Goal: Information Seeking & Learning: Learn about a topic

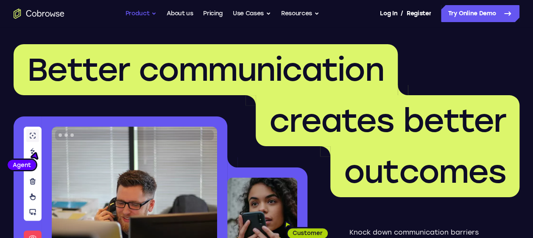
click at [135, 16] on button "Product" at bounding box center [141, 13] width 31 height 17
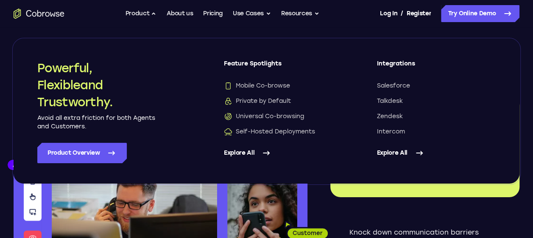
click at [246, 154] on link "Explore All" at bounding box center [283, 153] width 119 height 20
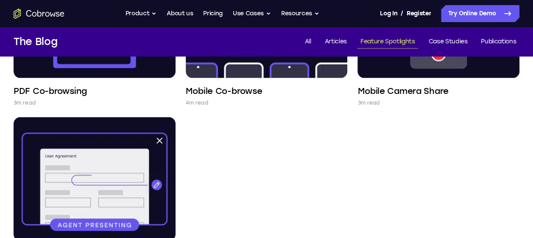
scroll to position [819, 0]
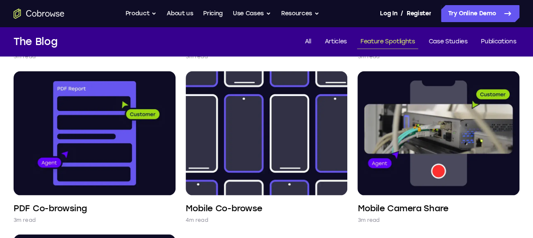
scroll to position [696, 0]
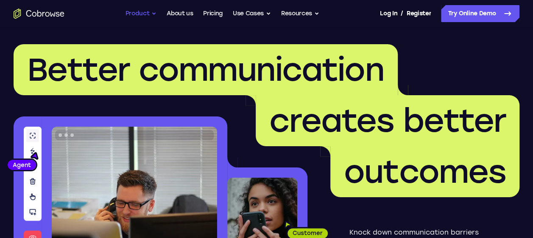
click at [142, 12] on button "Product" at bounding box center [141, 13] width 31 height 17
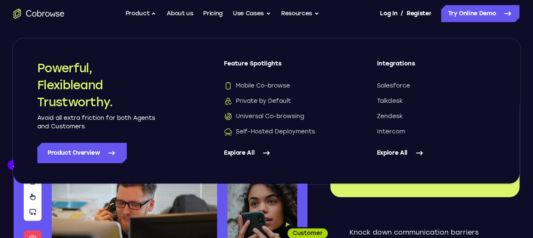
click at [246, 153] on link "Explore All" at bounding box center [283, 153] width 119 height 20
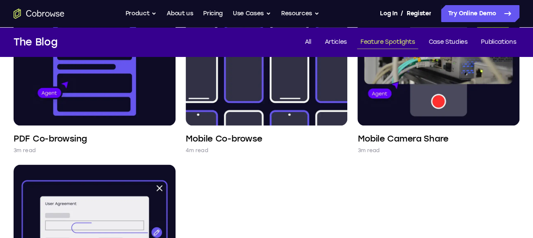
scroll to position [794, 0]
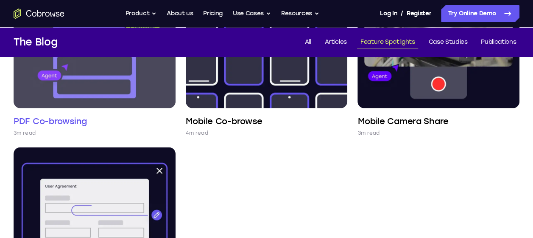
click at [113, 74] on img at bounding box center [95, 45] width 162 height 123
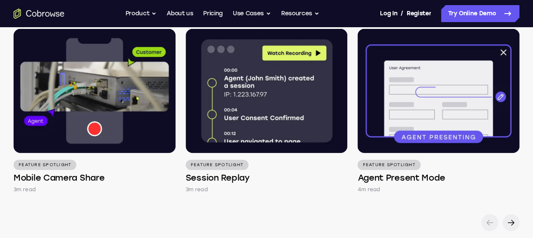
scroll to position [1314, 0]
